Goal: Information Seeking & Learning: Compare options

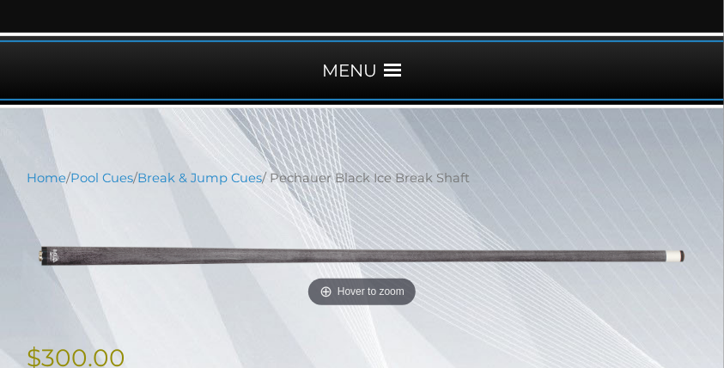
scroll to position [192, 0]
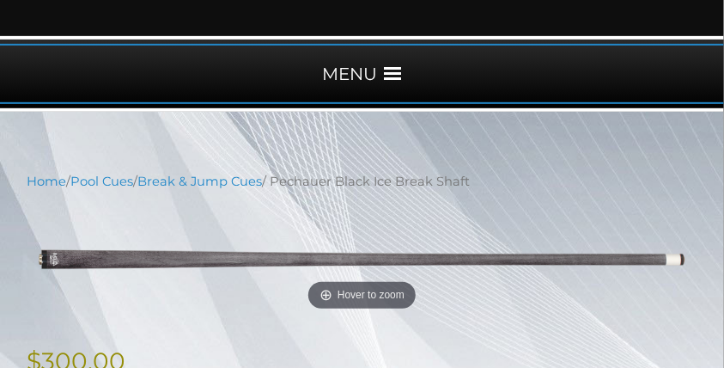
click at [399, 70] on span at bounding box center [393, 73] width 17 height 17
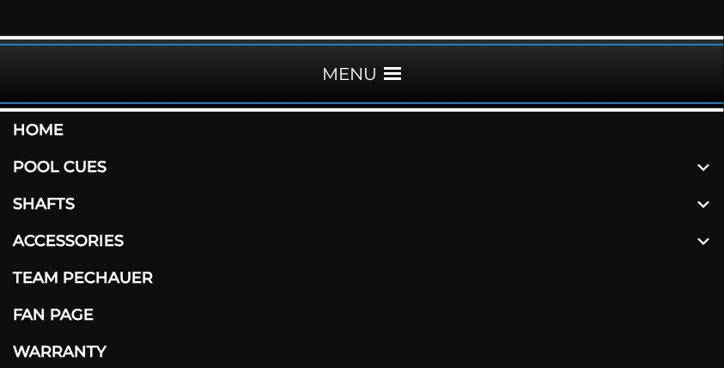
click at [31, 204] on link "Shafts" at bounding box center [362, 204] width 724 height 37
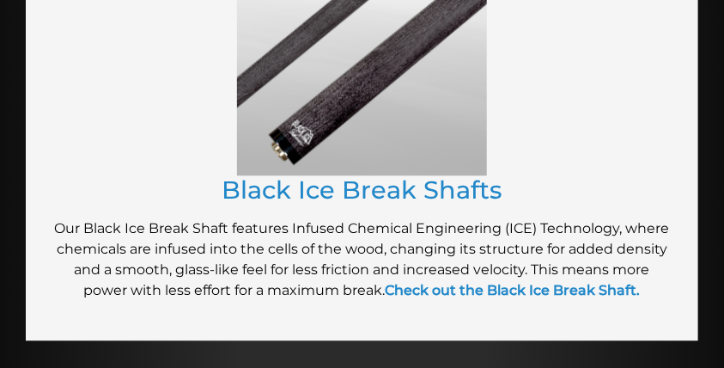
scroll to position [2644, 0]
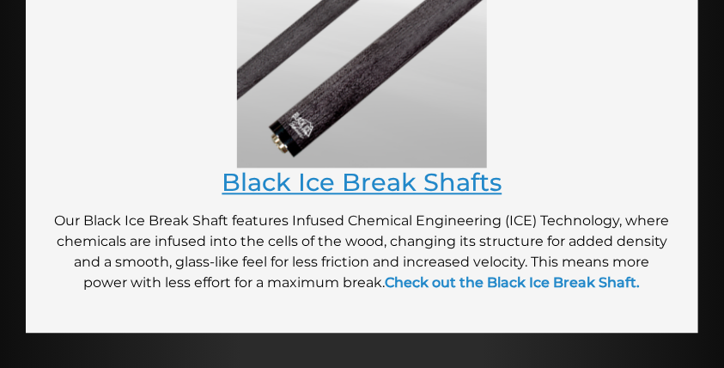
click at [442, 186] on link "Black Ice Break Shafts" at bounding box center [363, 182] width 280 height 30
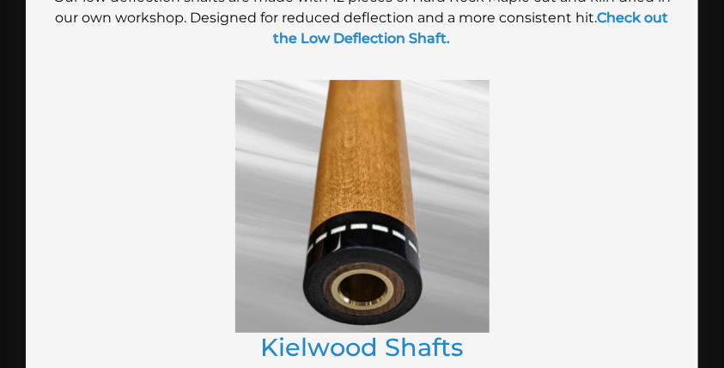
scroll to position [1629, 0]
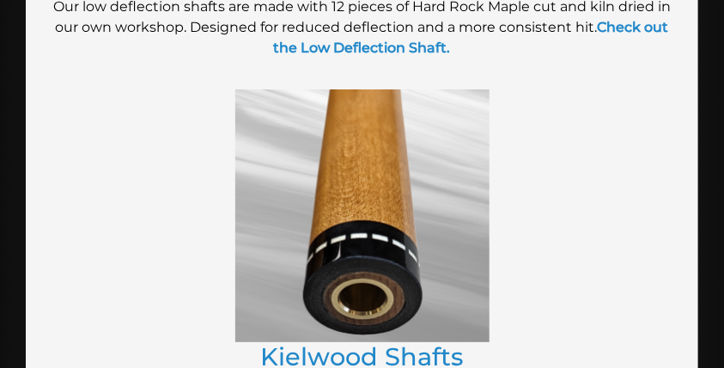
click at [363, 223] on img at bounding box center [362, 215] width 254 height 253
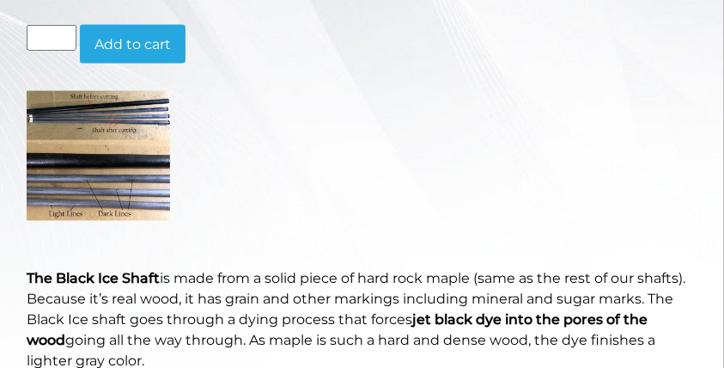
scroll to position [703, 0]
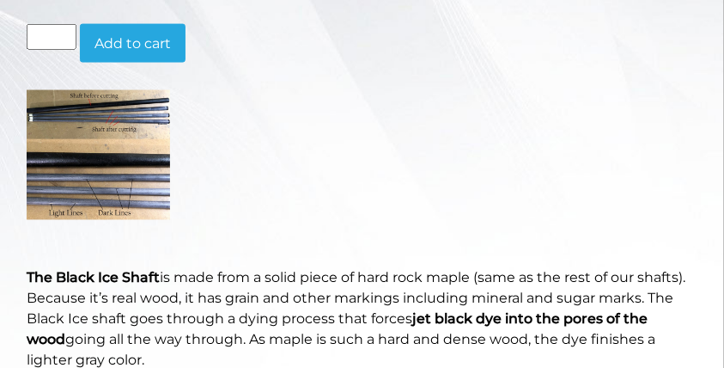
click at [117, 176] on img at bounding box center [98, 154] width 143 height 129
click at [125, 195] on img at bounding box center [98, 154] width 143 height 129
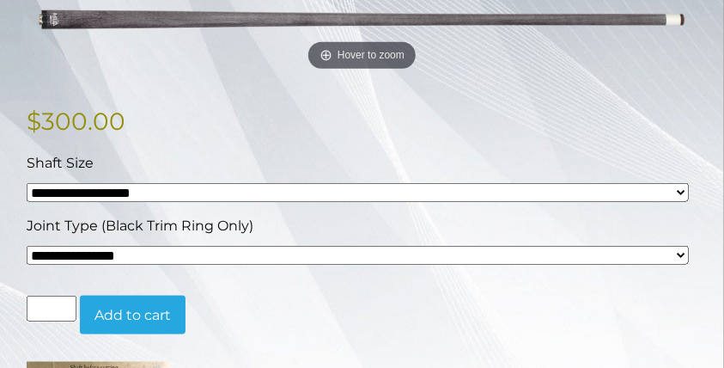
scroll to position [0, 0]
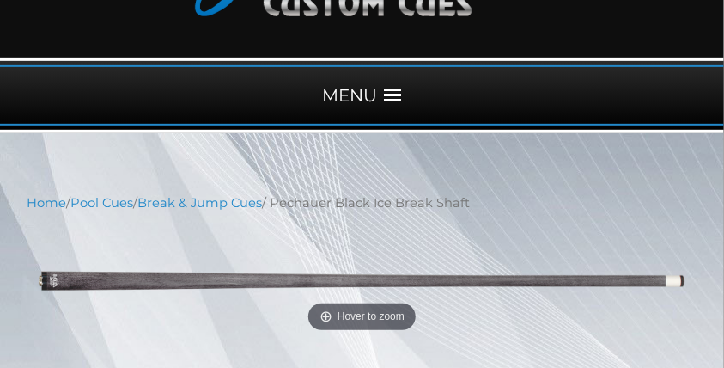
scroll to position [144, 0]
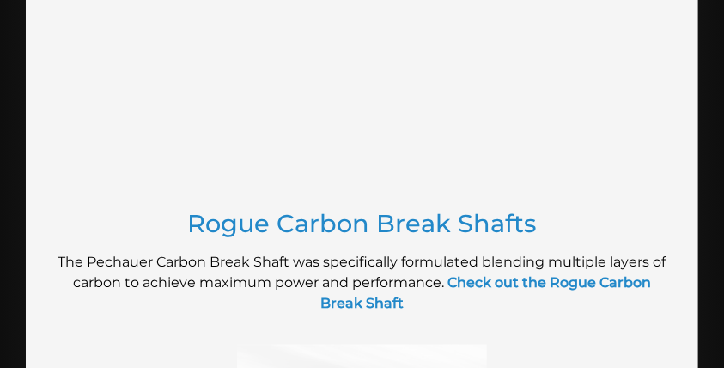
scroll to position [2225, 0]
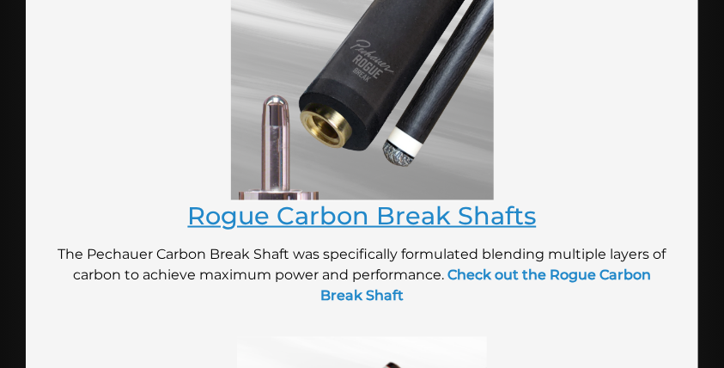
click at [400, 224] on link "Rogue Carbon Break Shafts" at bounding box center [362, 215] width 349 height 30
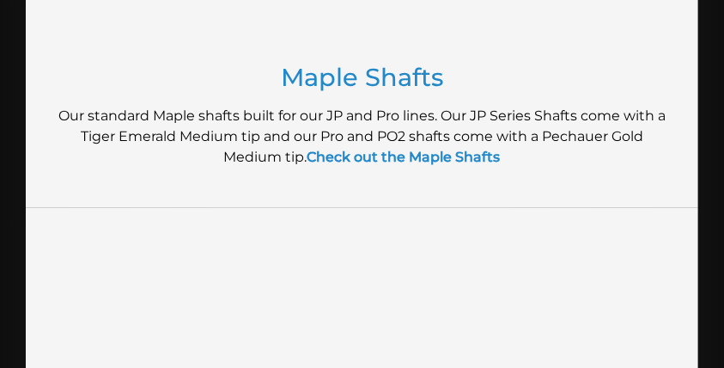
scroll to position [1086, 0]
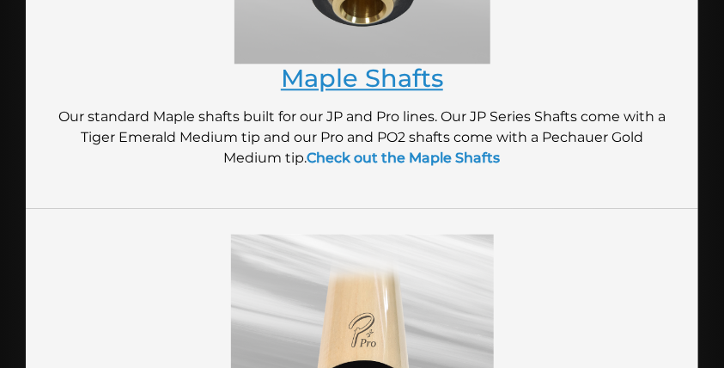
click at [369, 76] on link "Maple Shafts" at bounding box center [362, 78] width 162 height 30
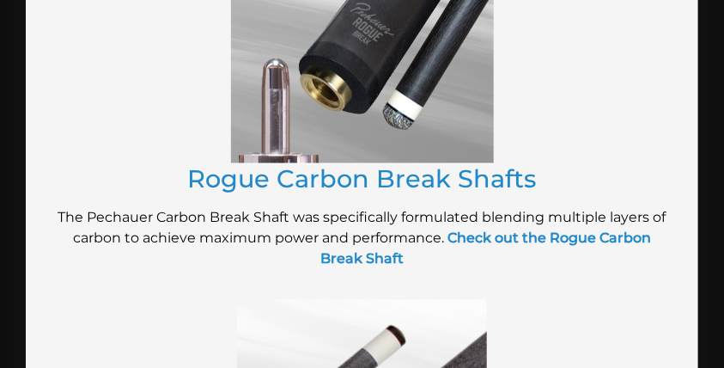
scroll to position [2204, 0]
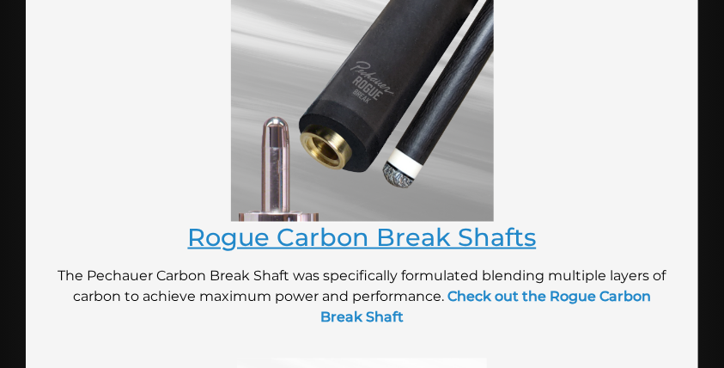
click at [346, 238] on link "Rogue Carbon Break Shafts" at bounding box center [362, 237] width 349 height 30
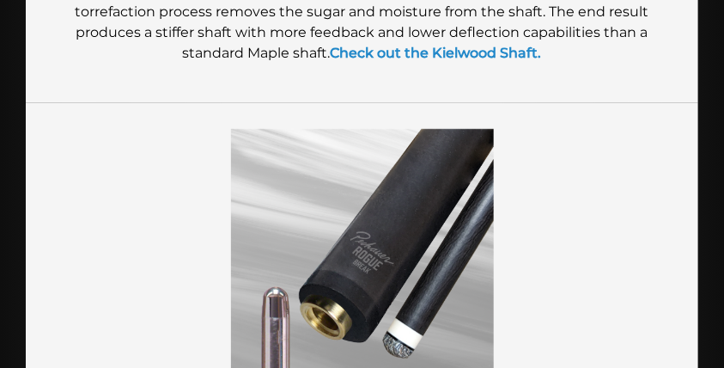
scroll to position [2033, 0]
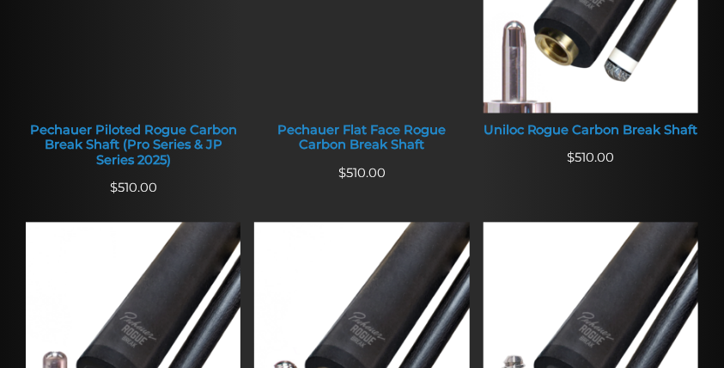
scroll to position [860, 0]
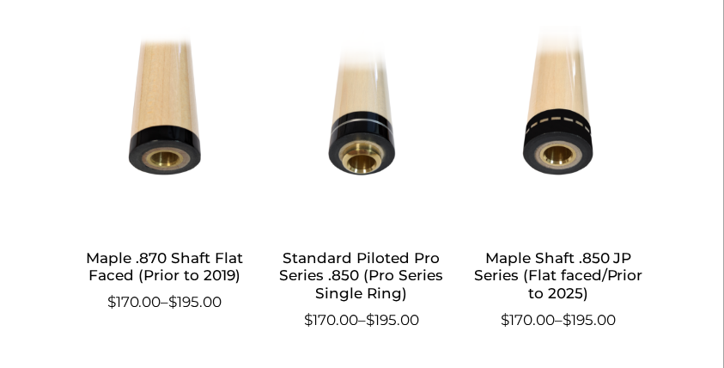
scroll to position [1199, 0]
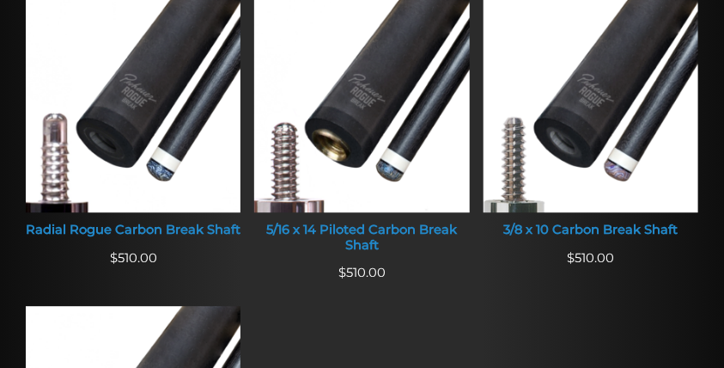
scroll to position [1102, 0]
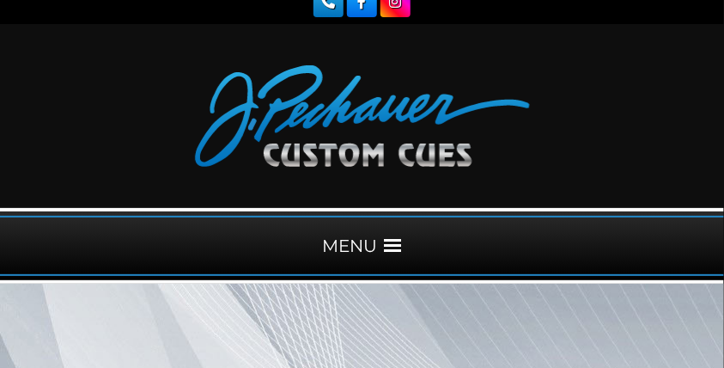
scroll to position [7, 0]
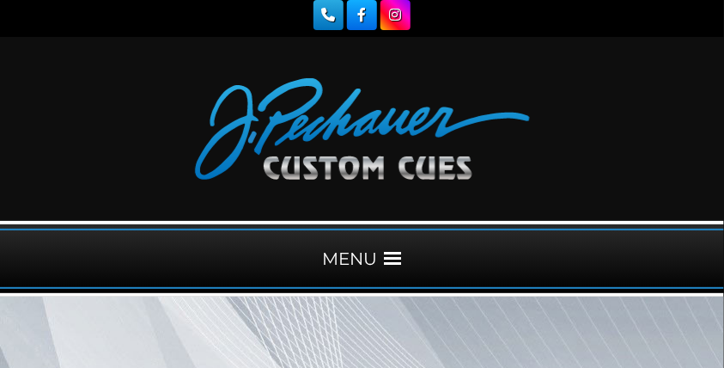
click at [380, 251] on div "MENU" at bounding box center [362, 259] width 724 height 60
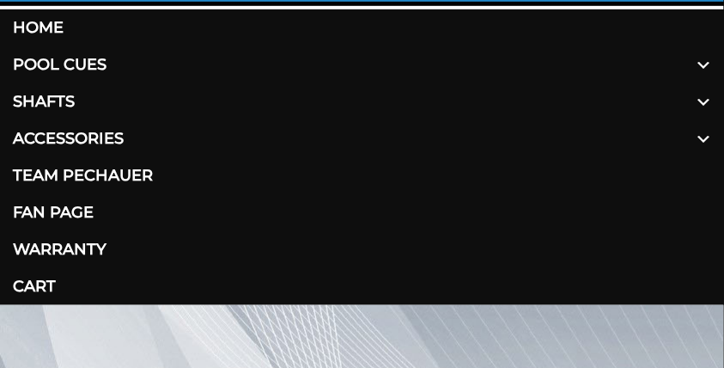
scroll to position [308, 0]
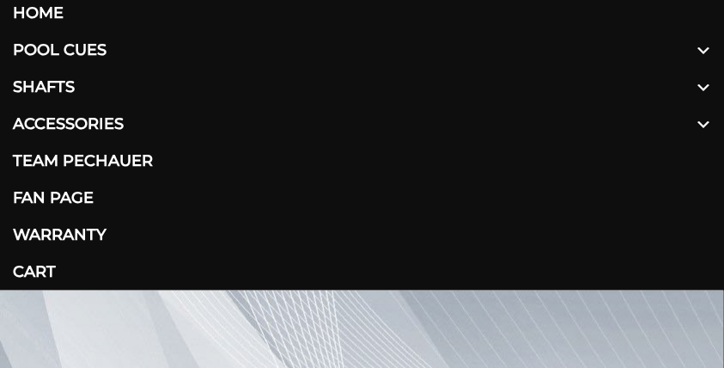
click at [53, 82] on link "Shafts" at bounding box center [362, 87] width 724 height 37
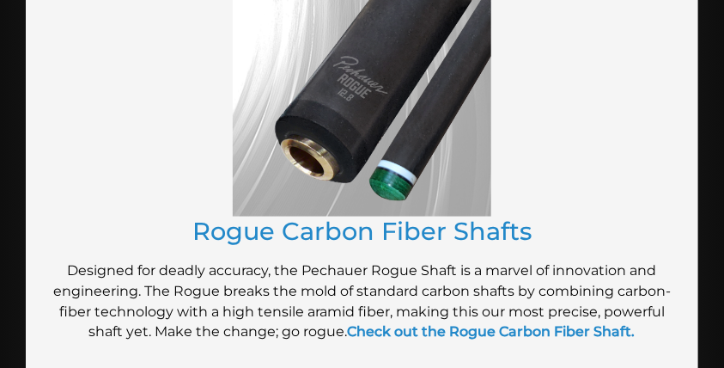
scroll to position [537, 0]
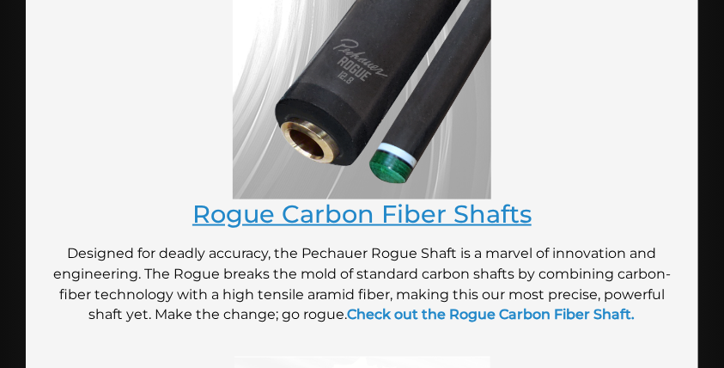
click at [340, 207] on link "Rogue Carbon Fiber Shafts" at bounding box center [361, 213] width 339 height 30
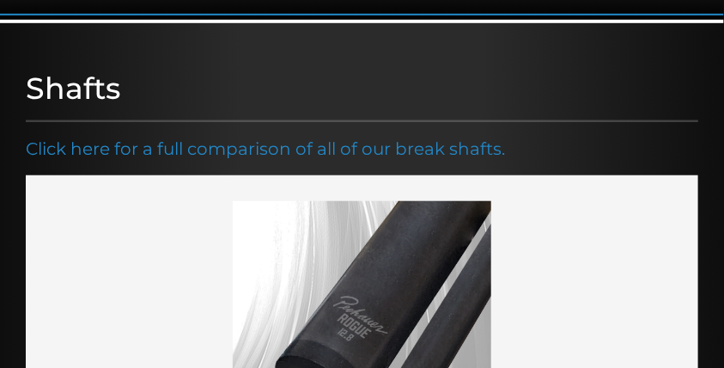
scroll to position [0, 0]
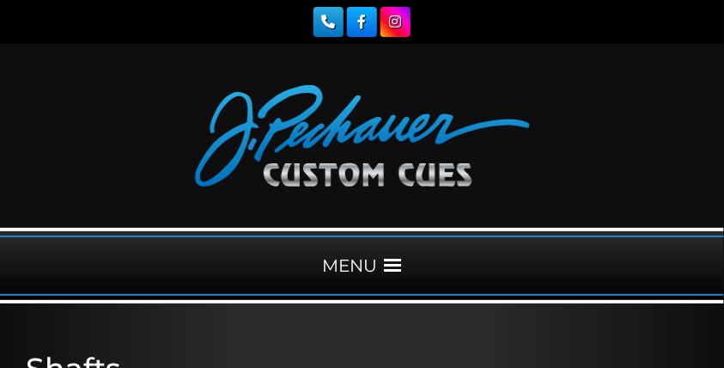
click at [386, 265] on span at bounding box center [393, 265] width 17 height 17
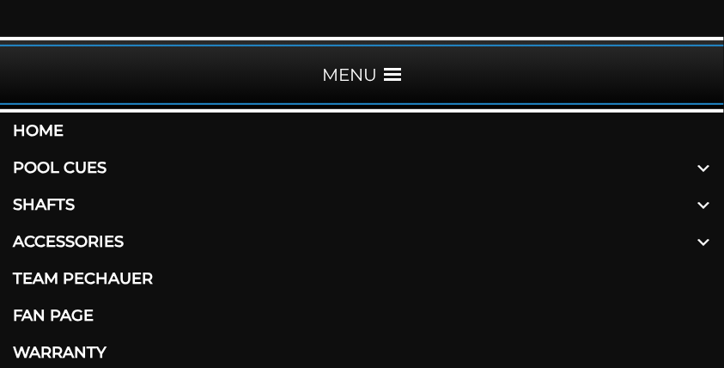
scroll to position [195, 0]
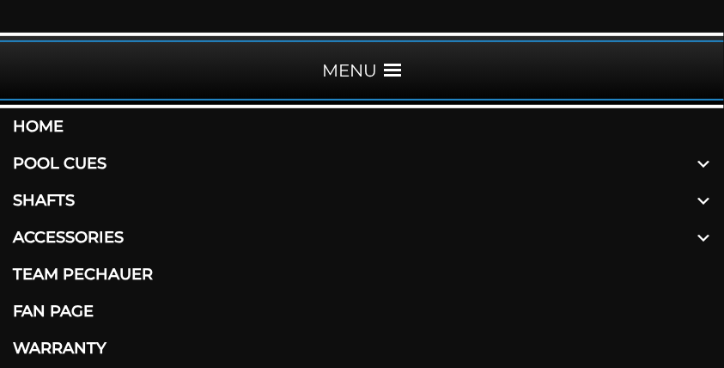
click at [42, 192] on link "Shafts" at bounding box center [362, 200] width 724 height 37
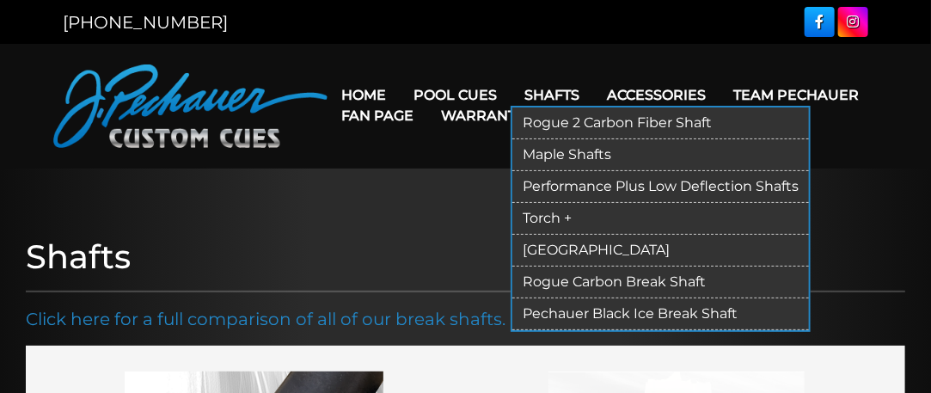
click at [553, 216] on link "Torch +" at bounding box center [660, 219] width 296 height 32
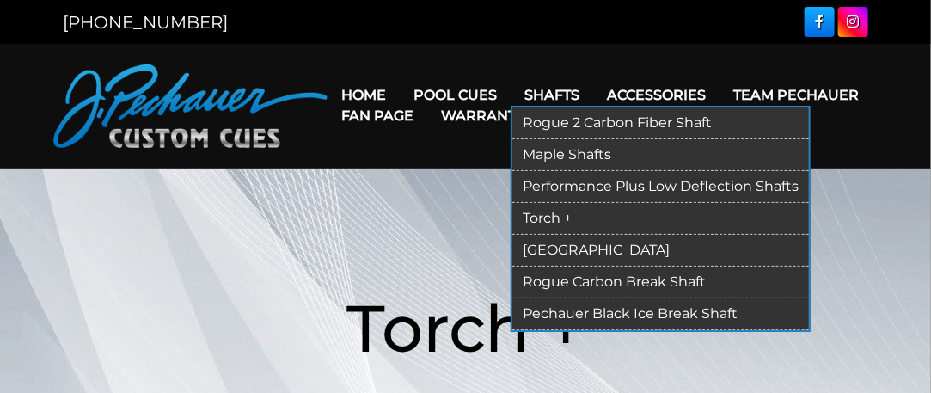
click at [571, 118] on link "Rogue 2 Carbon Fiber Shaft" at bounding box center [660, 123] width 296 height 32
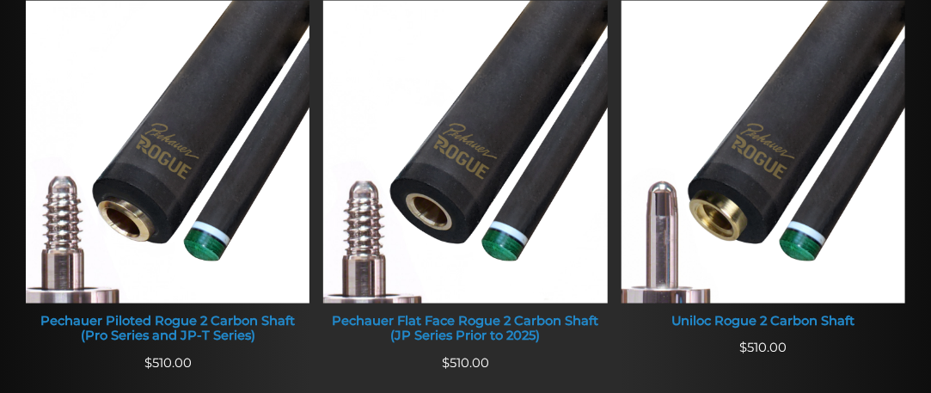
scroll to position [742, 0]
